Goal: Transaction & Acquisition: Purchase product/service

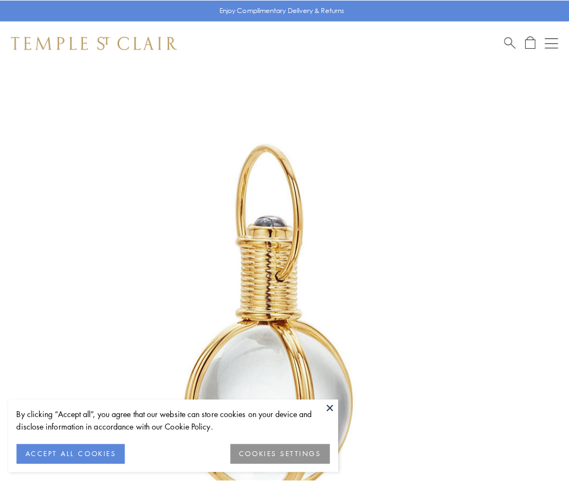
scroll to position [283, 0]
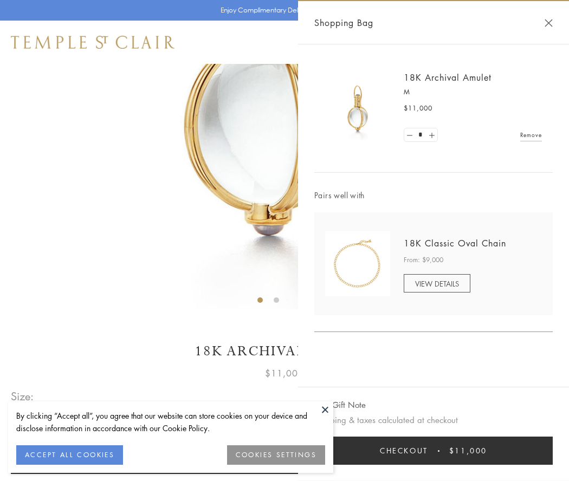
click at [433, 451] on button "Checkout $11,000" at bounding box center [433, 451] width 238 height 28
